Goal: Information Seeking & Learning: Check status

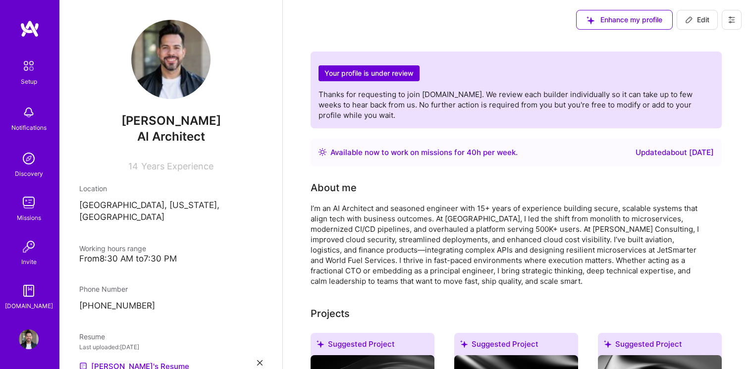
click at [383, 75] on h2 "Your profile is under review" at bounding box center [368, 73] width 101 height 16
click at [477, 217] on div "I’m an AI Architect and seasoned engineer with 15+ years of experience building…" at bounding box center [508, 244] width 396 height 83
click at [666, 148] on div "Updated about [DATE]" at bounding box center [674, 153] width 78 height 12
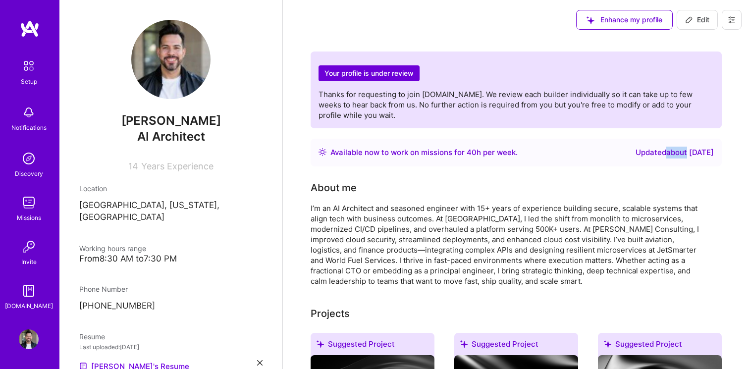
click at [666, 148] on div "Updated about [DATE]" at bounding box center [674, 153] width 78 height 12
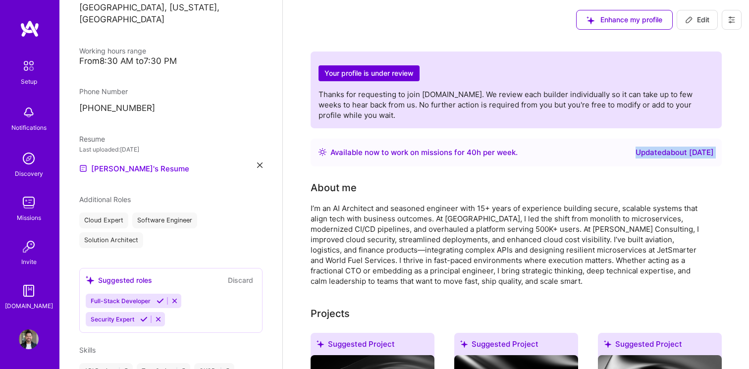
scroll to position [226, 0]
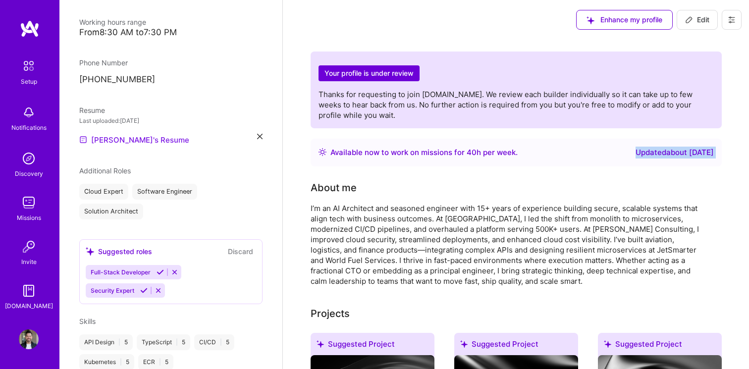
click at [116, 134] on link "[PERSON_NAME]'s Resume" at bounding box center [134, 140] width 110 height 12
click at [260, 134] on icon at bounding box center [259, 136] width 5 height 5
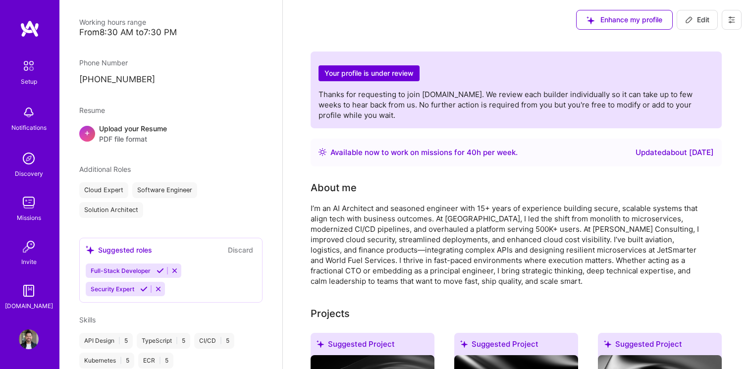
click at [100, 134] on span "PDF file format" at bounding box center [133, 139] width 68 height 10
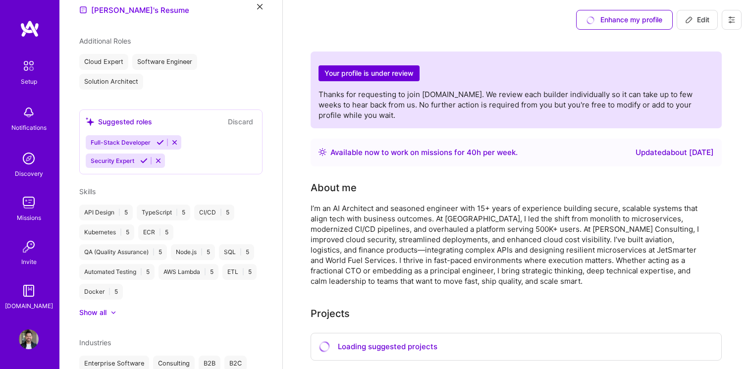
scroll to position [374, 0]
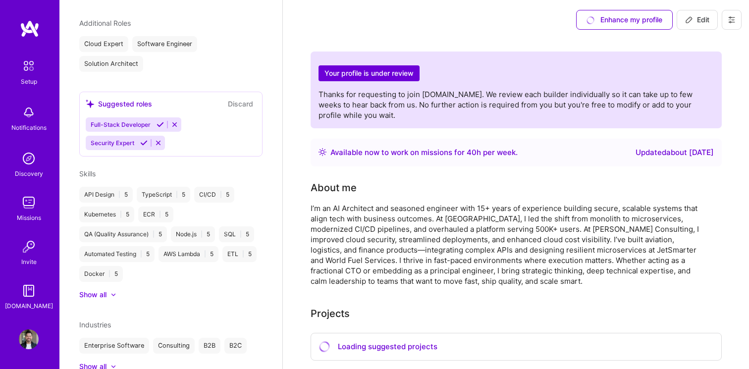
click at [96, 290] on div "Show all" at bounding box center [92, 295] width 27 height 10
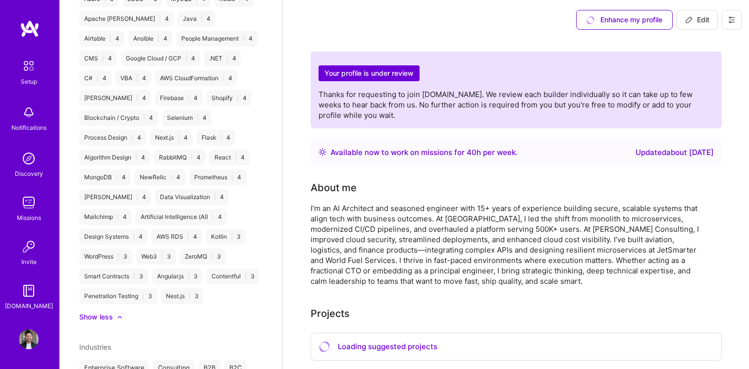
scroll to position [919, 0]
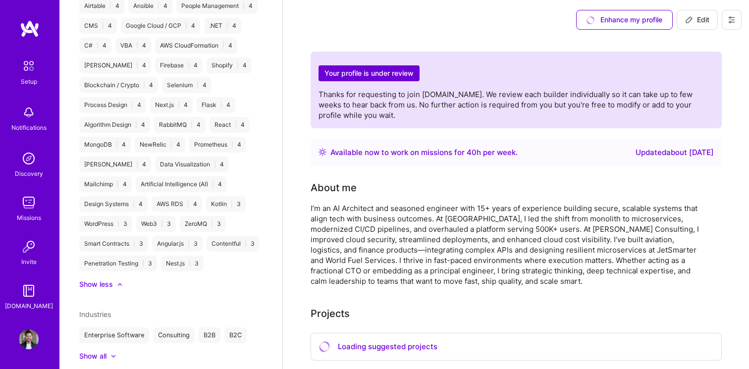
click at [98, 351] on div "Show all" at bounding box center [92, 356] width 27 height 10
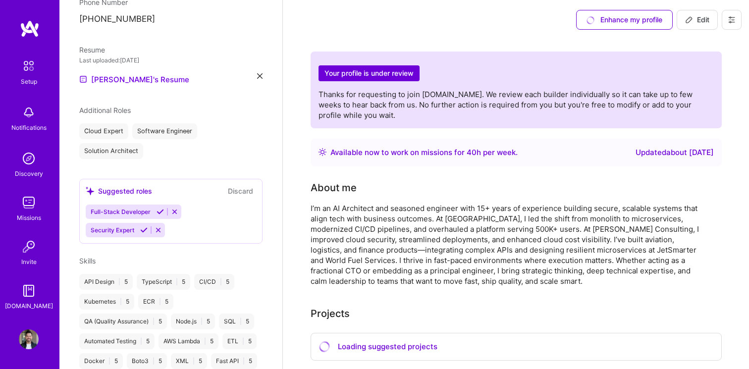
scroll to position [0, 0]
